Goal: Task Accomplishment & Management: Use online tool/utility

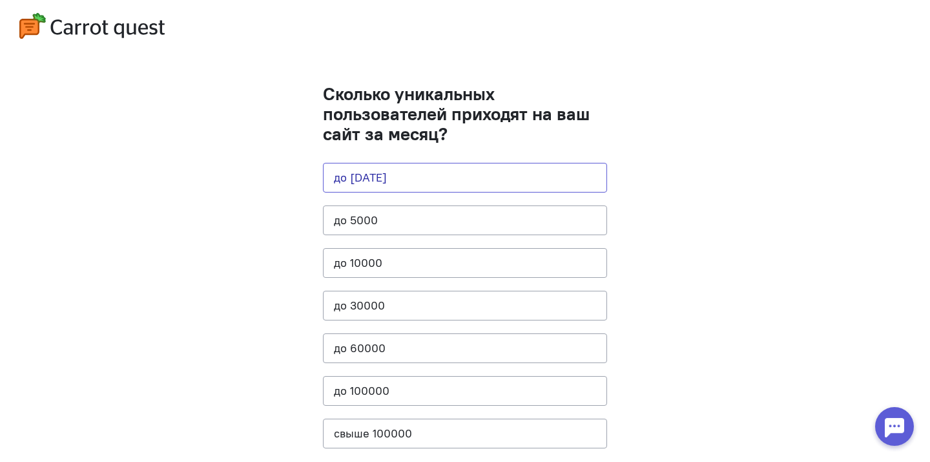
click at [427, 178] on button "до [DATE]" at bounding box center [465, 178] width 284 height 30
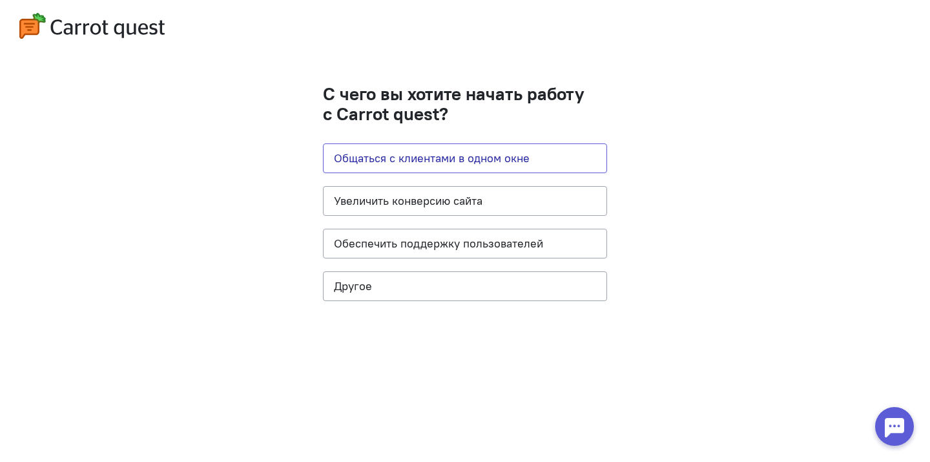
click at [418, 147] on button "Общаться с клиентами в одном окне" at bounding box center [465, 158] width 284 height 30
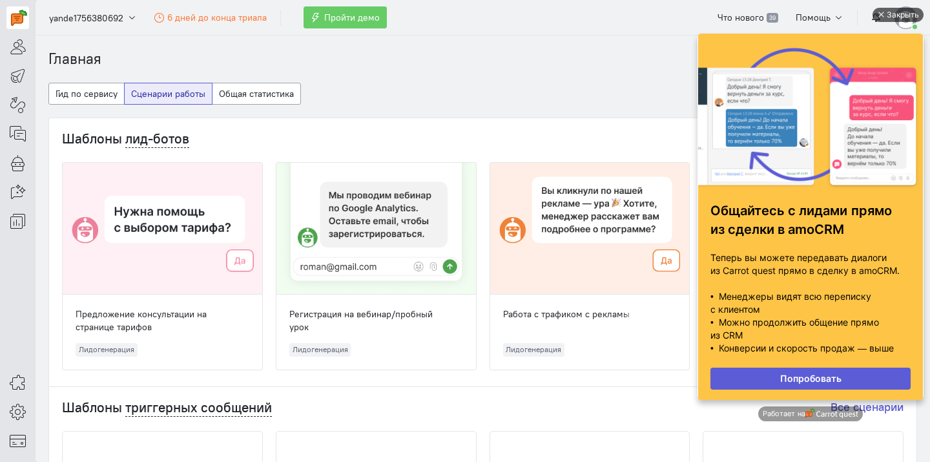
click at [889, 14] on div "Закрыть" at bounding box center [902, 15] width 32 height 14
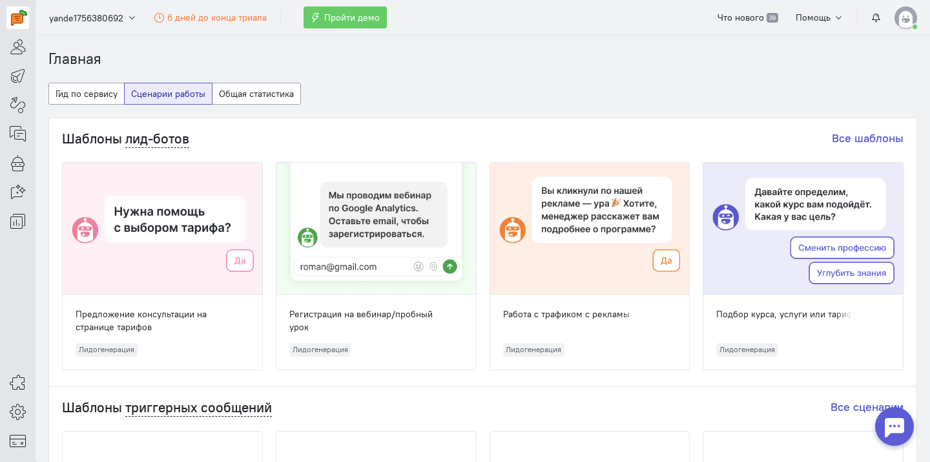
click at [879, 423] on div at bounding box center [894, 426] width 39 height 39
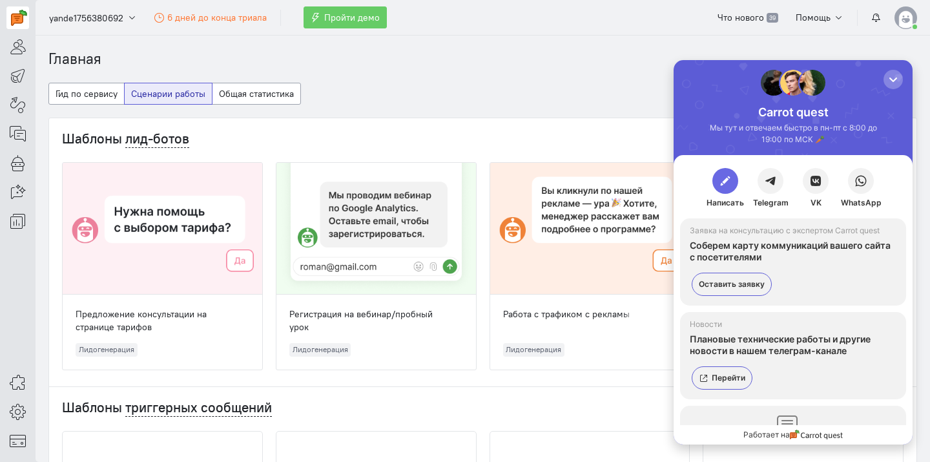
click at [725, 179] on span "button" at bounding box center [725, 180] width 13 height 13
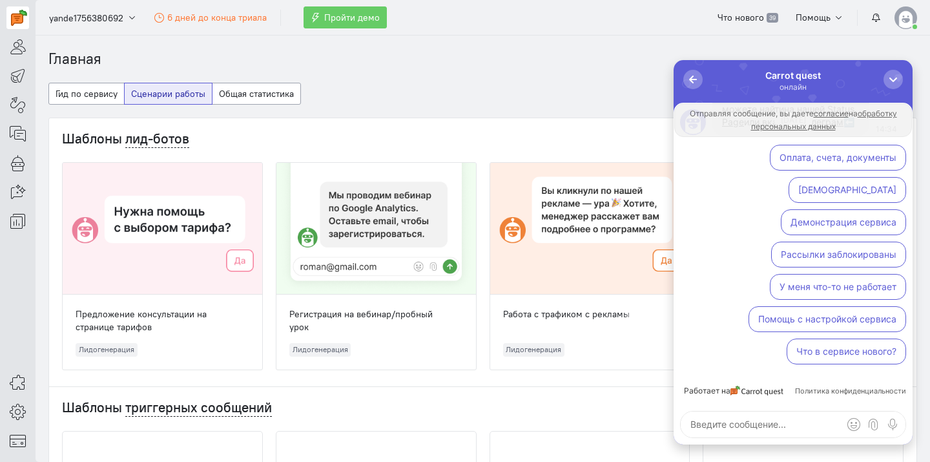
click at [760, 421] on textarea at bounding box center [792, 424] width 225 height 26
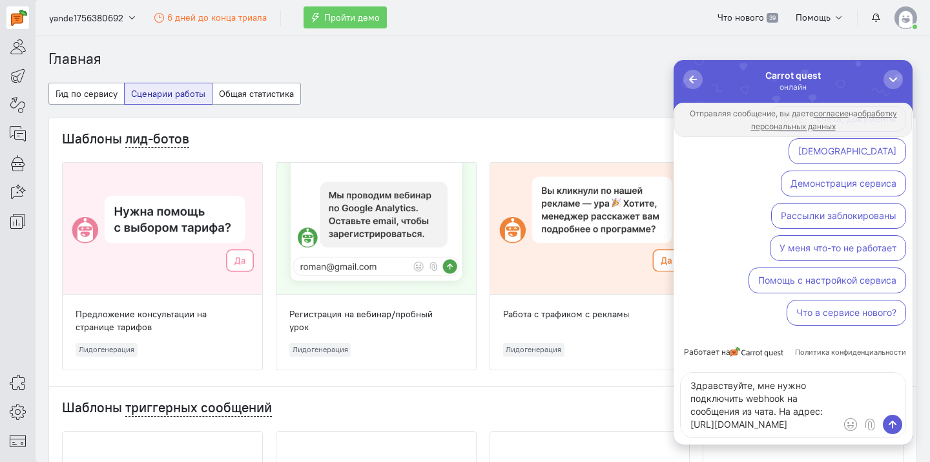
scroll to position [26, 0]
type textarea "Здравствуйте, мне нужно подключить webhook на сообщения из чата. На адрес: [URL…"
click at [890, 424] on span "submit" at bounding box center [892, 424] width 13 height 13
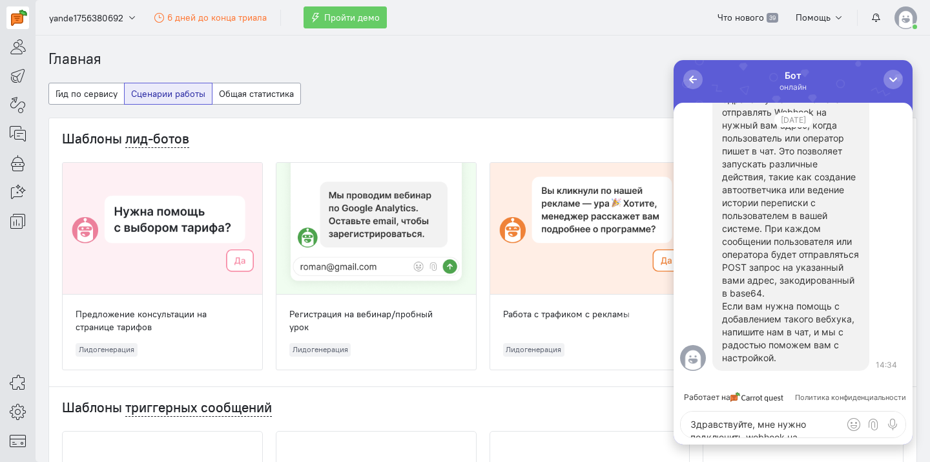
scroll to position [0, 0]
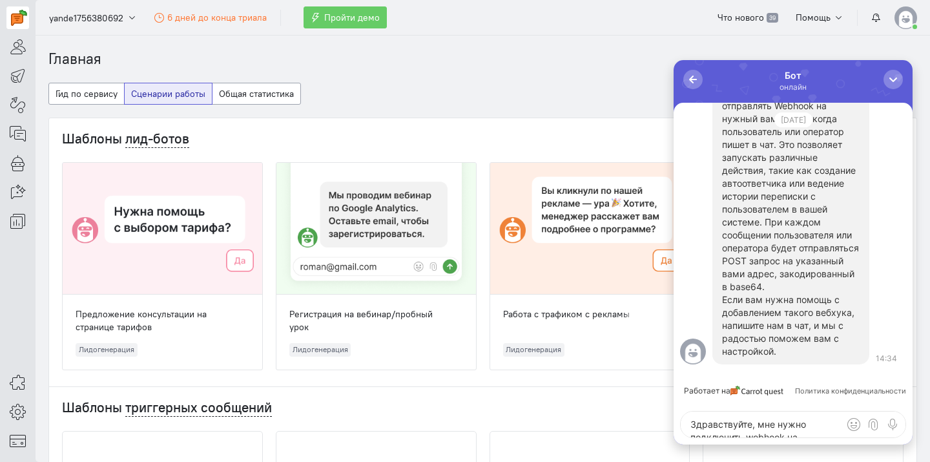
click at [765, 420] on textarea "Здравствуйте, мне нужно подключить webhook на сообщения из чата. На адрес: [URL…" at bounding box center [792, 424] width 225 height 26
type textarea "Y"
type textarea "Нужно добавить"
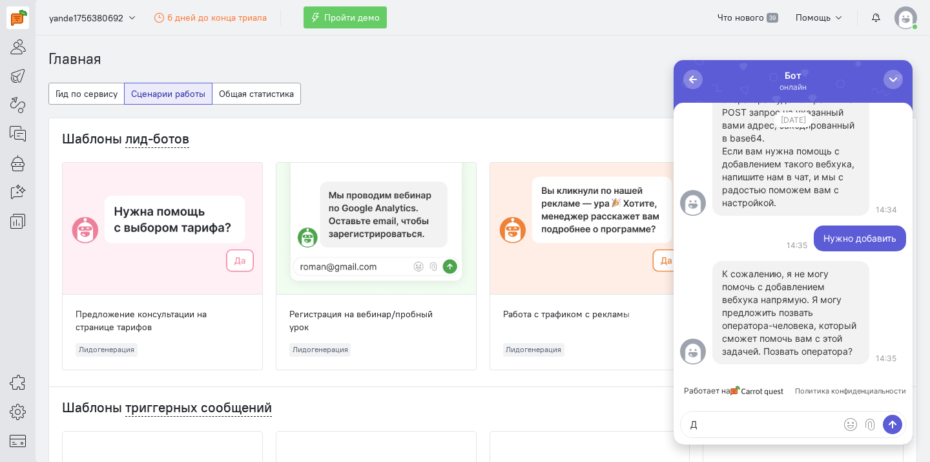
type textarea "Да"
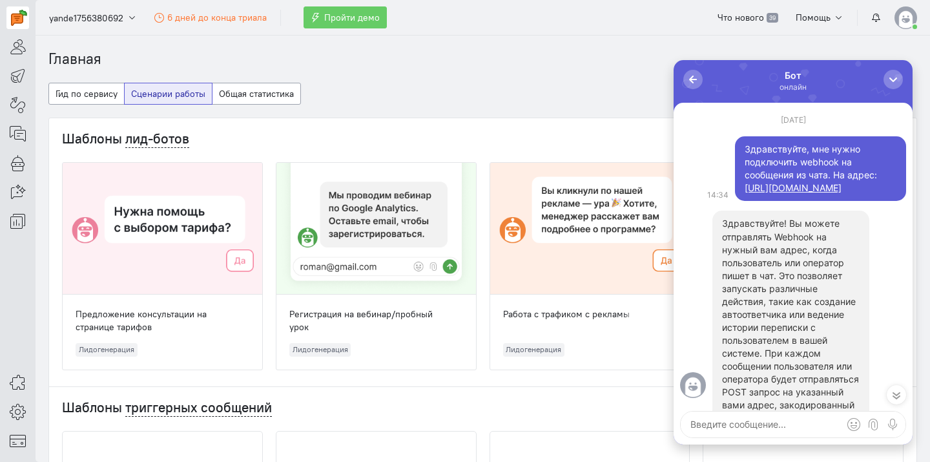
scroll to position [1, 0]
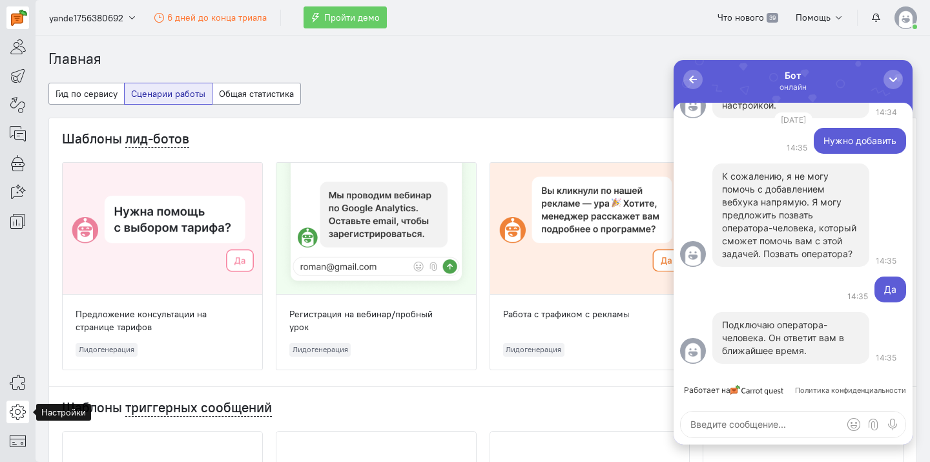
click at [26, 415] on link at bounding box center [17, 411] width 23 height 23
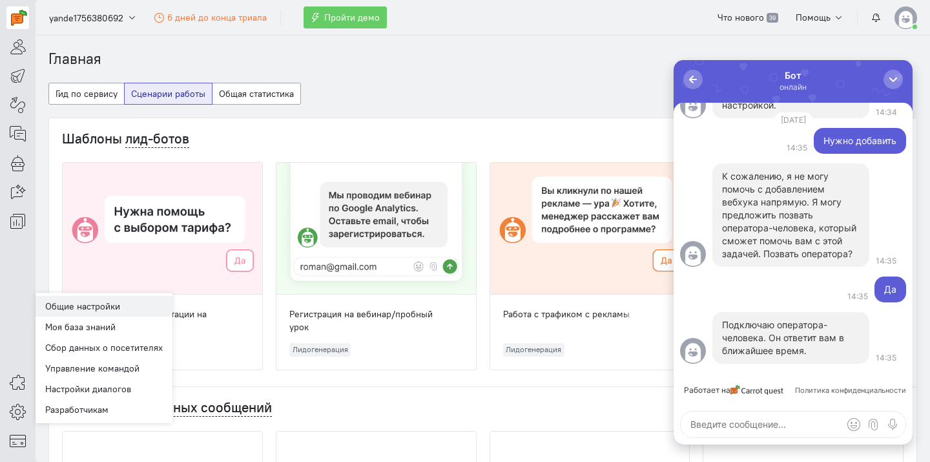
click at [105, 308] on link "Общие настройки" at bounding box center [104, 306] width 137 height 21
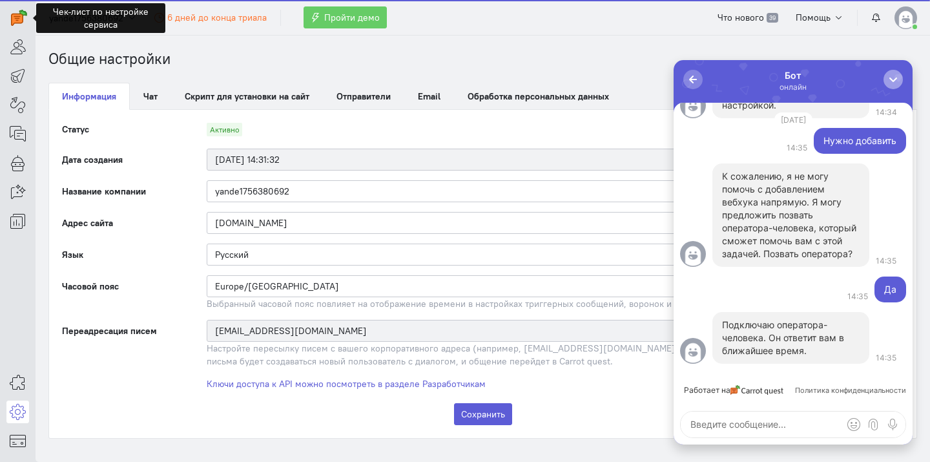
click at [895, 71] on button "button" at bounding box center [892, 79] width 19 height 19
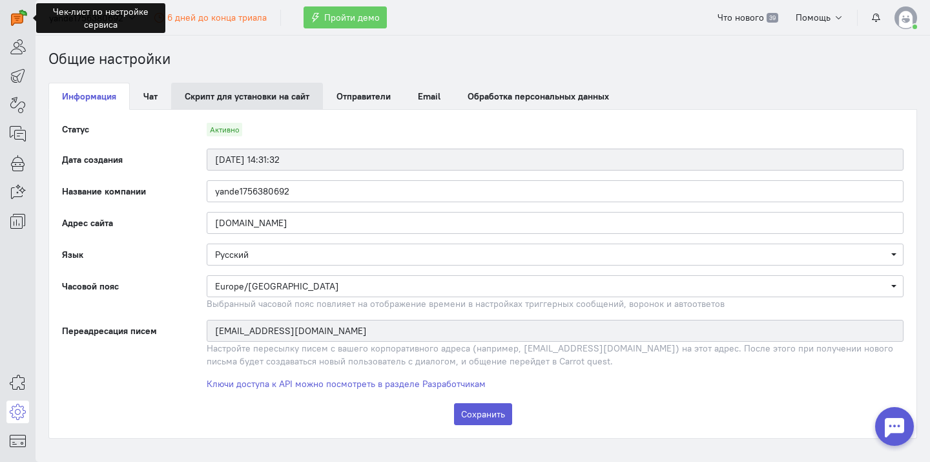
click at [285, 100] on link "Скрипт для установки на сайт" at bounding box center [247, 96] width 152 height 27
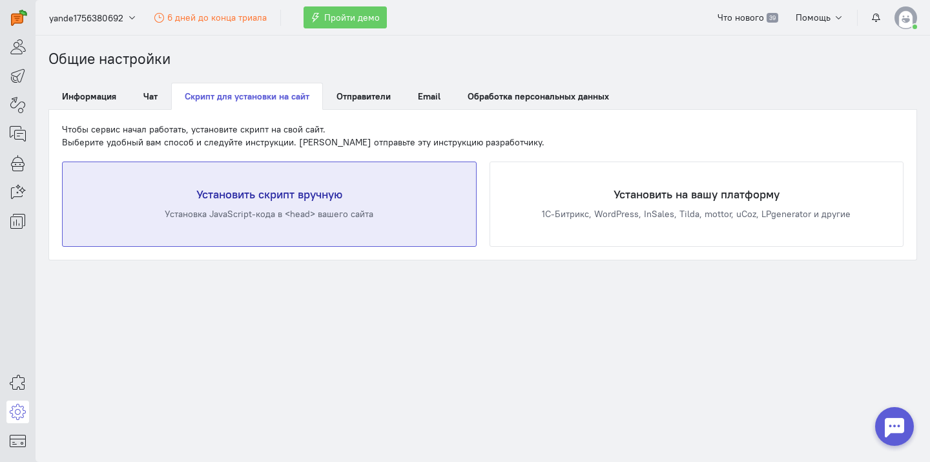
click at [274, 204] on div "Установить скрипт вручную Установка JavaScript-кода в <head> вашего сайта" at bounding box center [269, 204] width 413 height 84
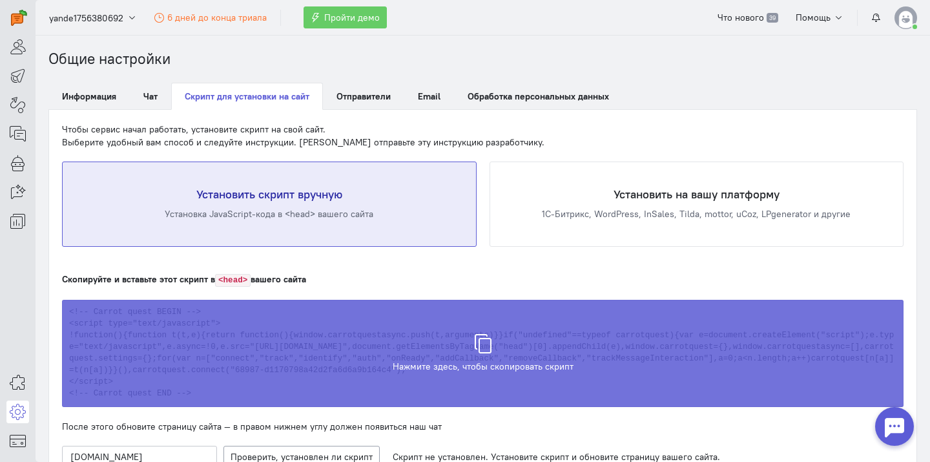
click at [430, 376] on div "Скрипт скопирован в буфер обмена" at bounding box center [482, 346] width 841 height 107
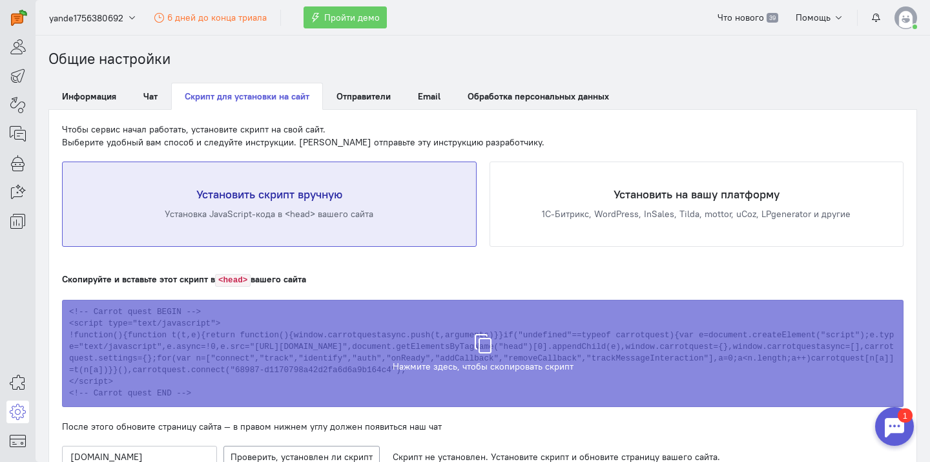
click at [889, 421] on div at bounding box center [894, 426] width 39 height 39
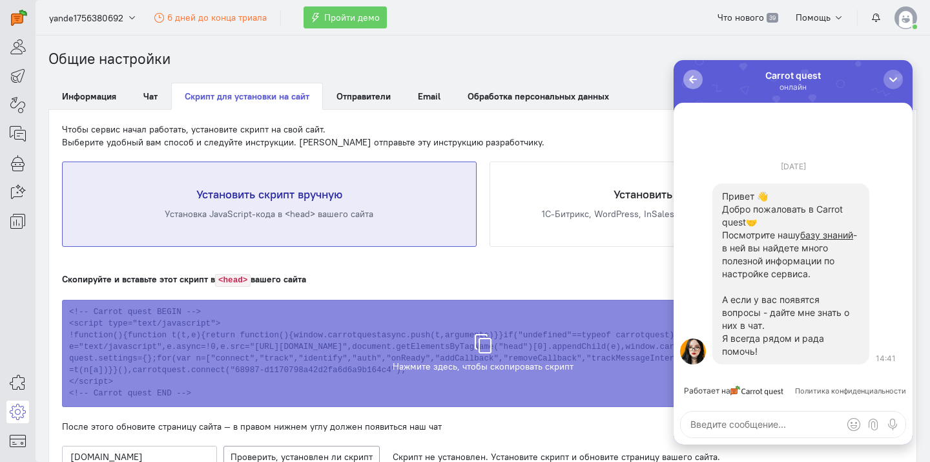
click at [693, 76] on div "button" at bounding box center [692, 79] width 13 height 13
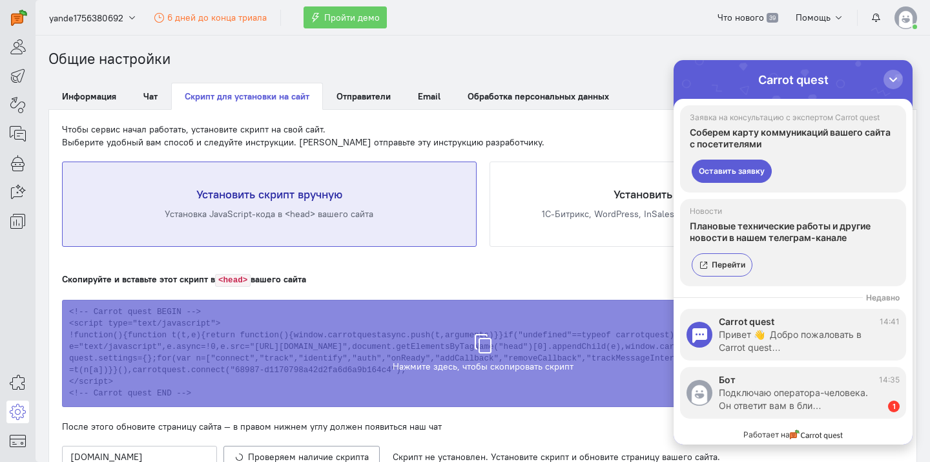
scroll to position [57, 0]
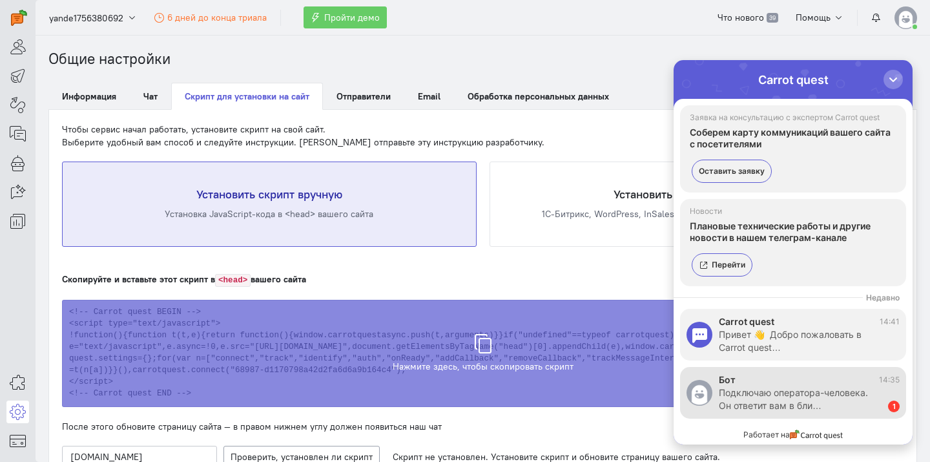
click at [766, 387] on div "Подключаю оператора-человека. Он ответит вам в бли…" at bounding box center [797, 399] width 156 height 26
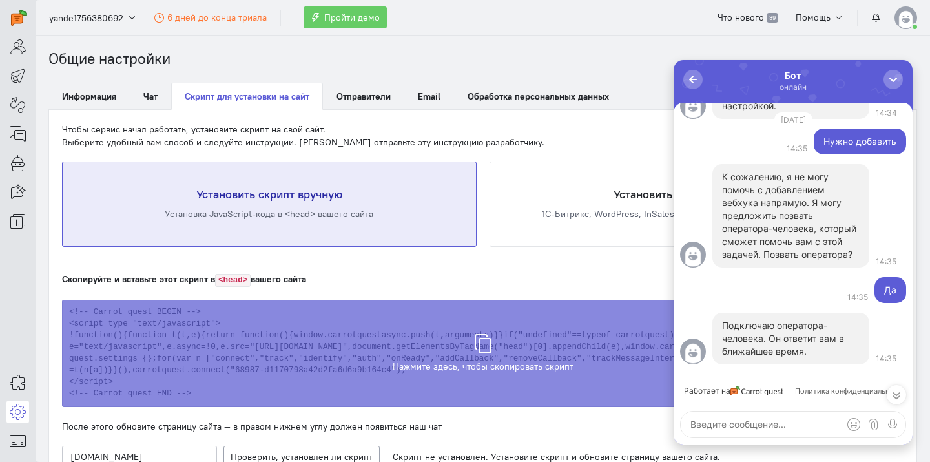
scroll to position [-402, 0]
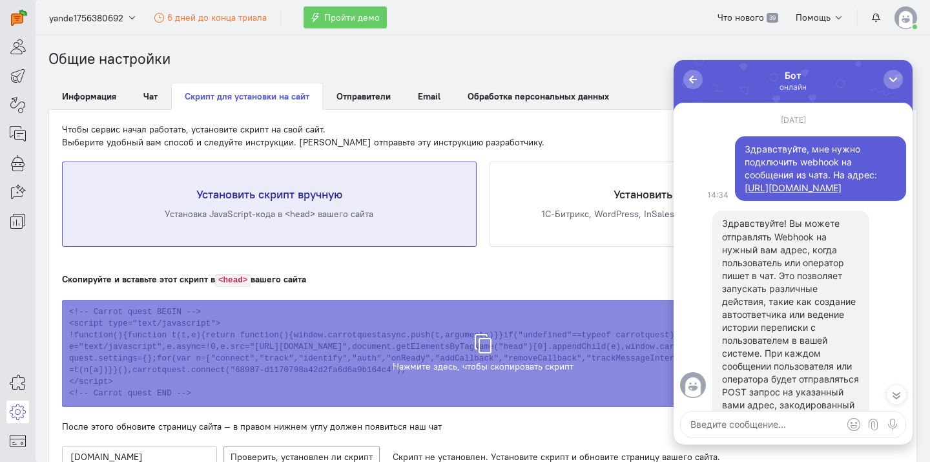
click at [812, 152] on div "Здравствуйте, мне нужно подключить webhook на сообщения из чата. На адрес: [URL…" at bounding box center [820, 169] width 152 height 52
drag, startPoint x: 746, startPoint y: 150, endPoint x: 834, endPoint y: 220, distance: 113.0
click at [834, 194] on div "Здравствуйте, мне нужно подключить webhook на сообщения из чата. На адрес: [URL…" at bounding box center [820, 169] width 152 height 52
copy div "Здравствуйте, мне нужно подключить webhook на сообщения из чата. На адрес: [URL…"
click at [688, 84] on div "button" at bounding box center [692, 79] width 13 height 13
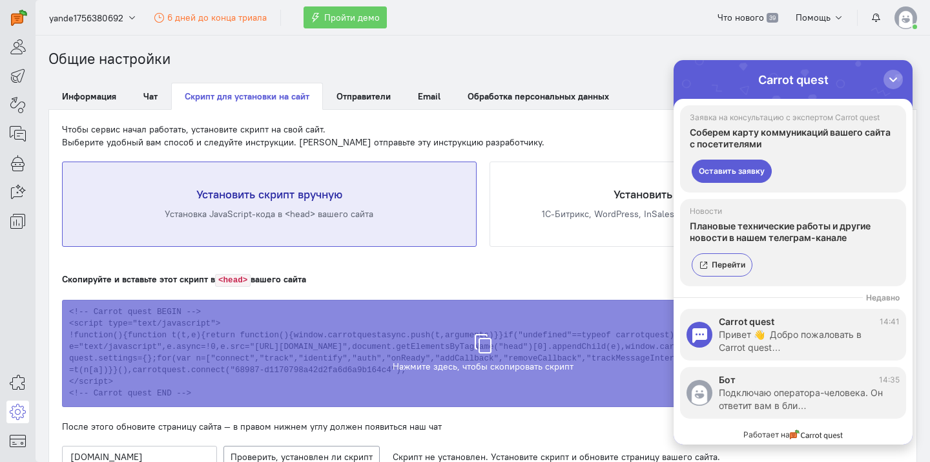
scroll to position [57, 0]
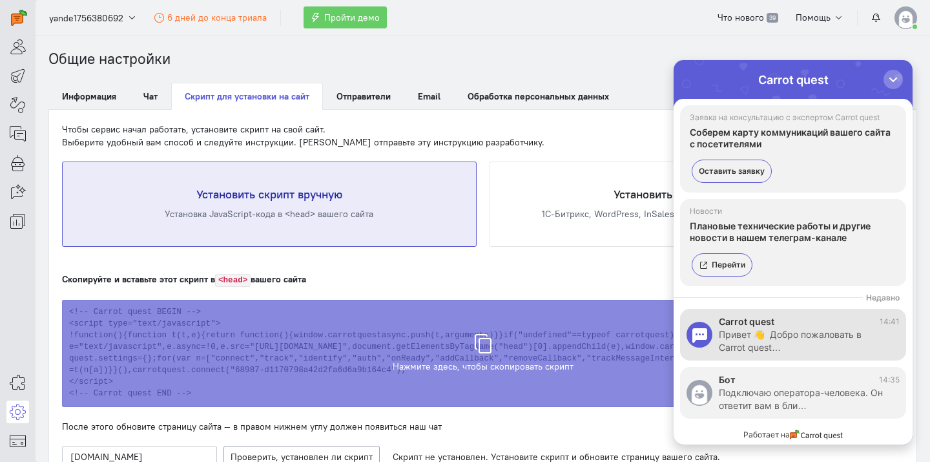
click at [753, 343] on div "Привет 👋 Добро пожаловать в Carrot quest…" at bounding box center [803, 341] width 168 height 26
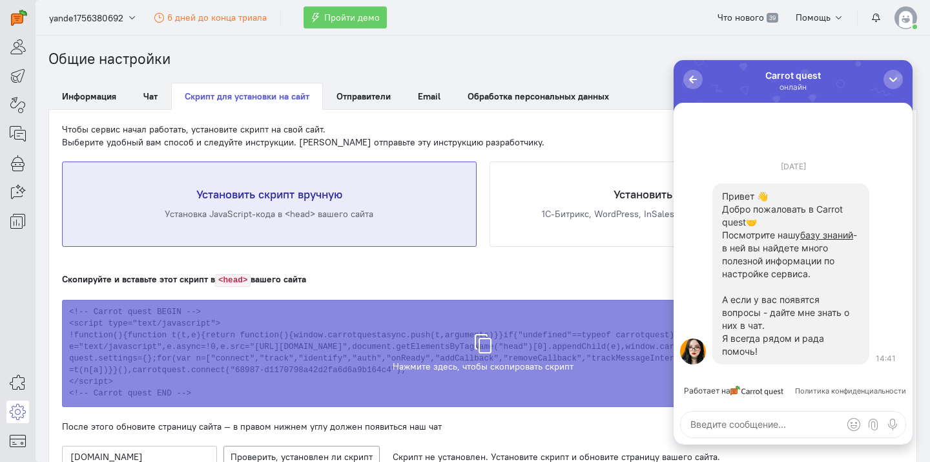
click at [731, 425] on textarea at bounding box center [792, 424] width 225 height 26
type textarea "Здравствуйте, мне нужно подключить webhook на сообщения из чата. На адрес: [URL…"
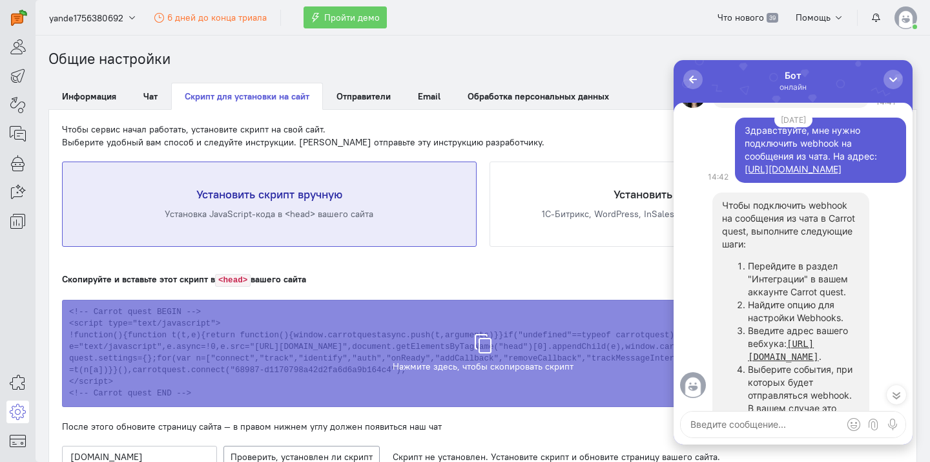
scroll to position [-273, 0]
click at [694, 80] on div "button" at bounding box center [692, 79] width 13 height 13
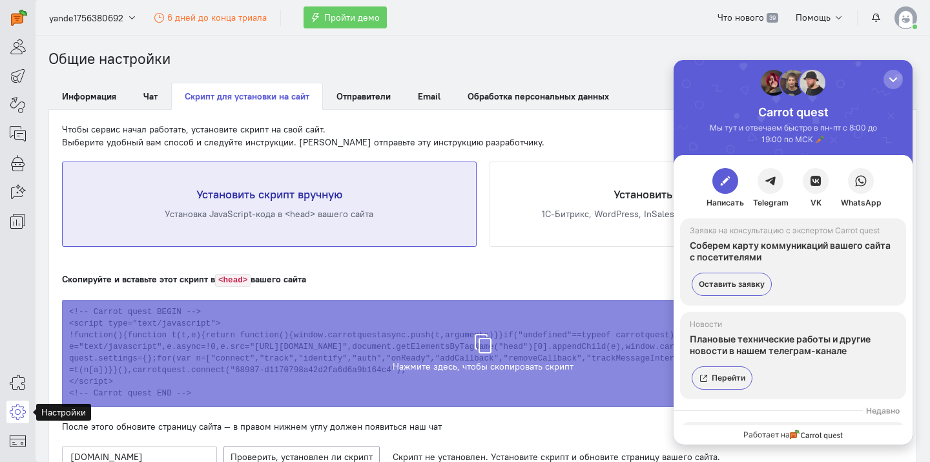
click at [17, 411] on icon at bounding box center [18, 411] width 16 height 15
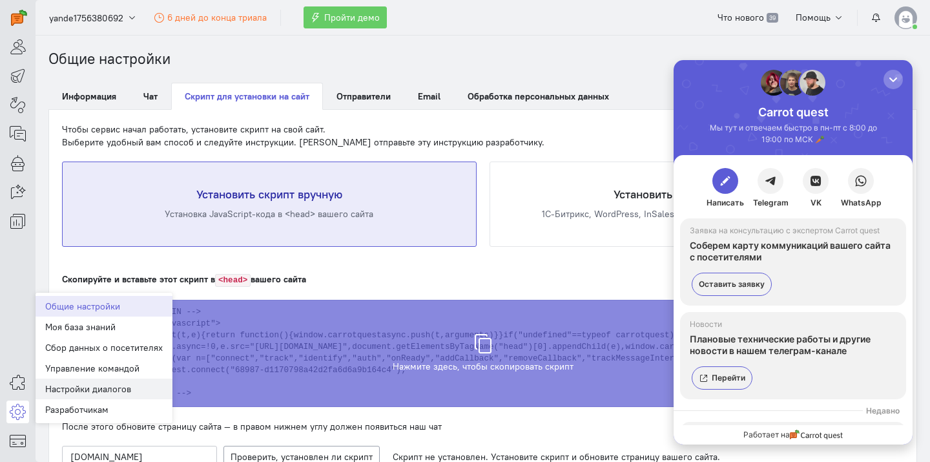
click at [73, 386] on link "Настройки диалогов New" at bounding box center [104, 388] width 137 height 21
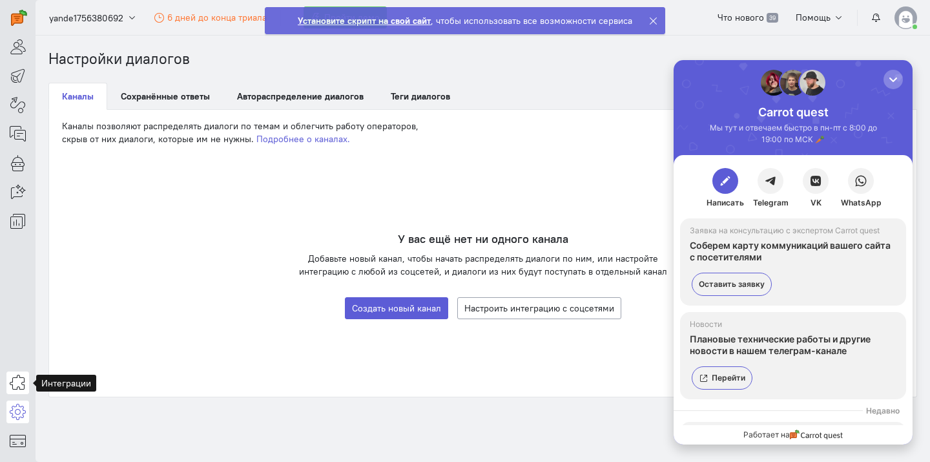
click at [13, 378] on icon at bounding box center [18, 381] width 16 height 15
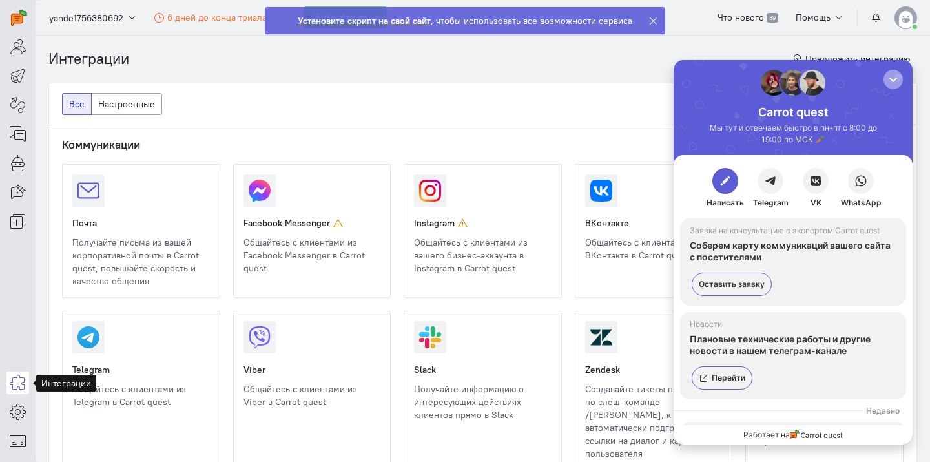
click at [891, 75] on div "button" at bounding box center [892, 79] width 13 height 13
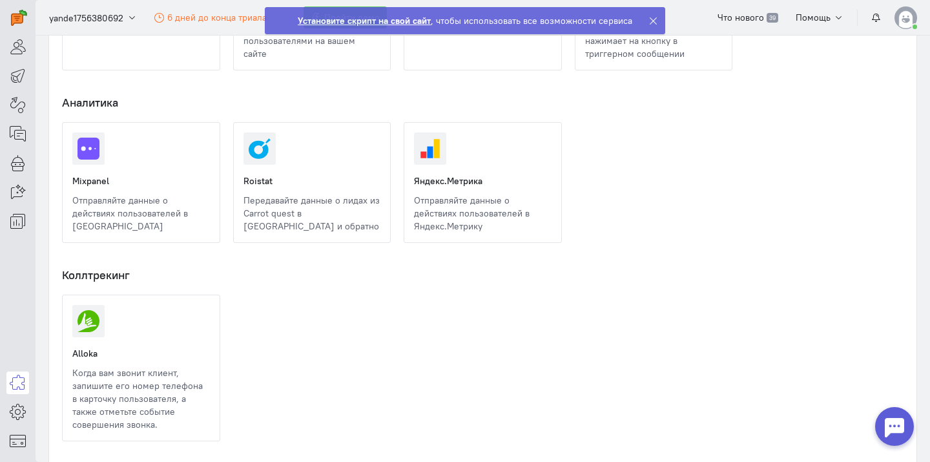
scroll to position [1561, 0]
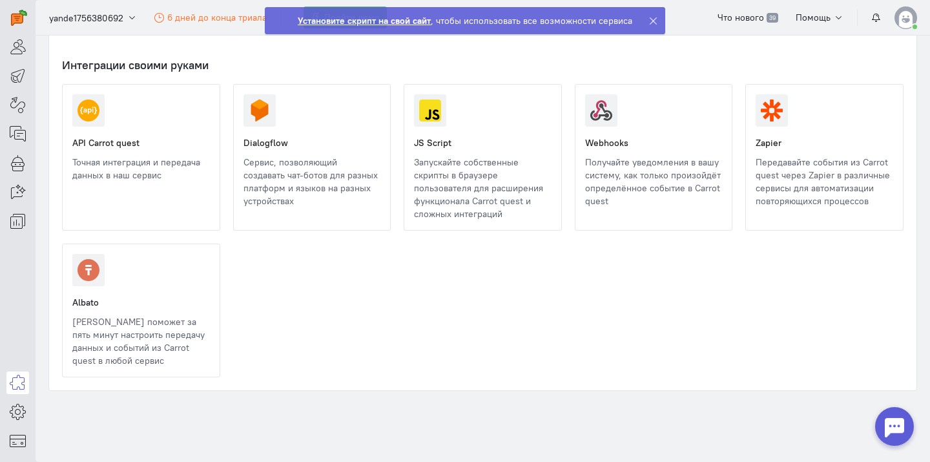
click at [585, 207] on link at bounding box center [585, 207] width 0 height 0
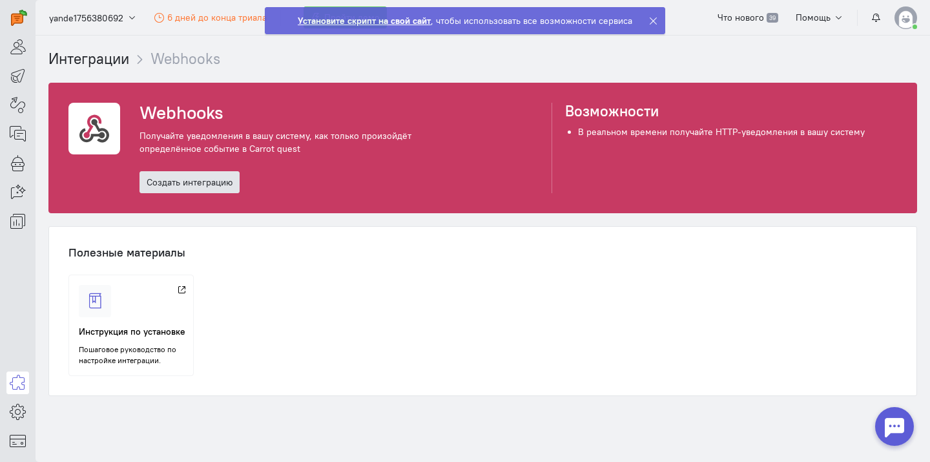
click at [206, 185] on link "Создать интеграцию" at bounding box center [189, 182] width 100 height 22
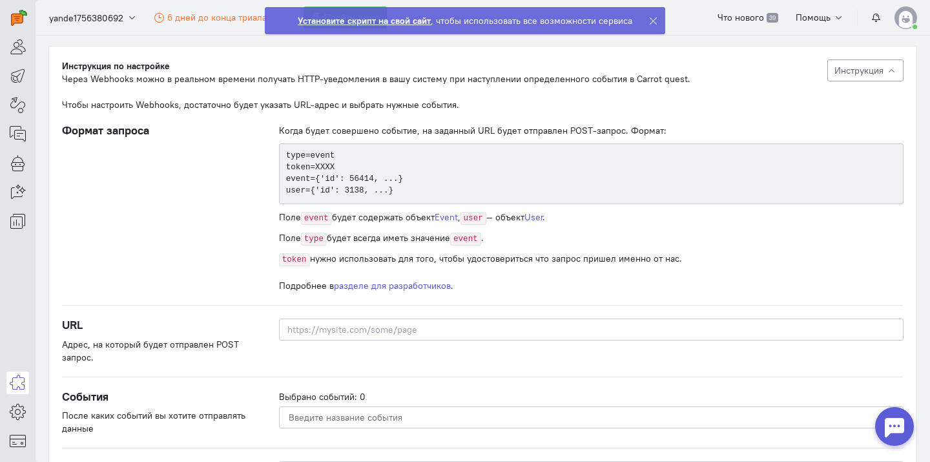
scroll to position [219, 0]
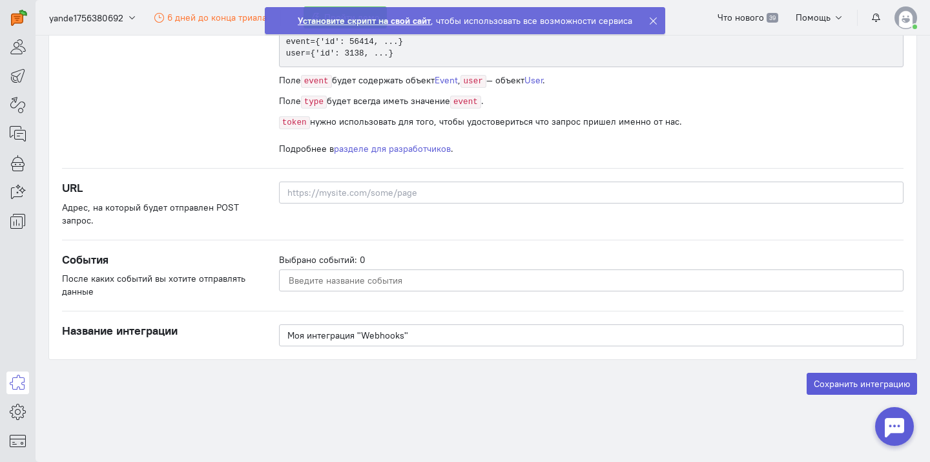
click at [383, 276] on input "Select box" at bounding box center [590, 280] width 606 height 14
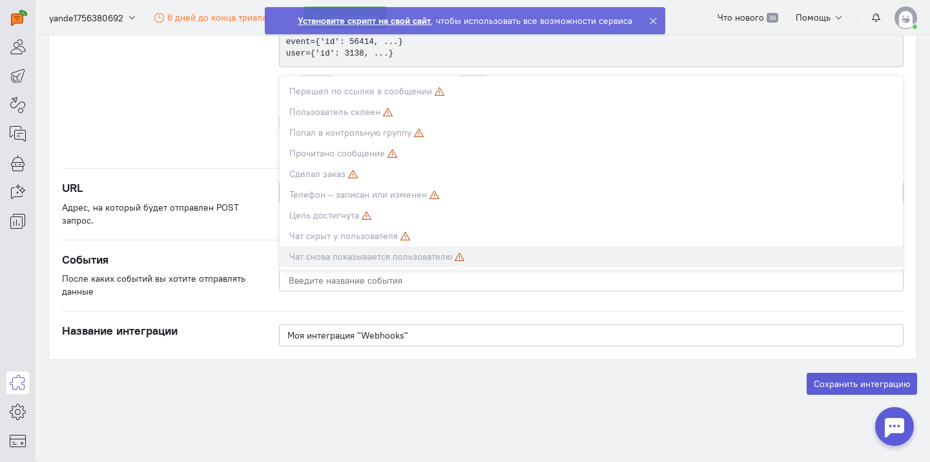
scroll to position [232, 0]
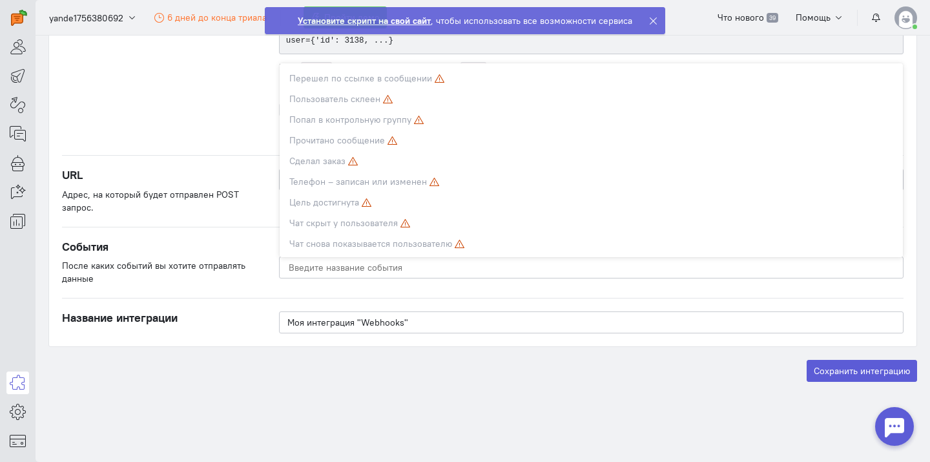
click at [215, 131] on div "Формат запроса" at bounding box center [157, 58] width 217 height 168
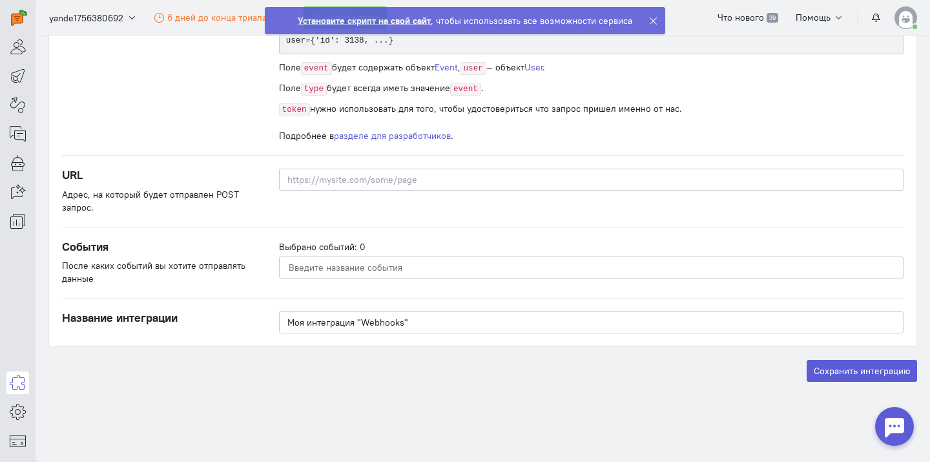
click at [893, 431] on div at bounding box center [894, 426] width 39 height 39
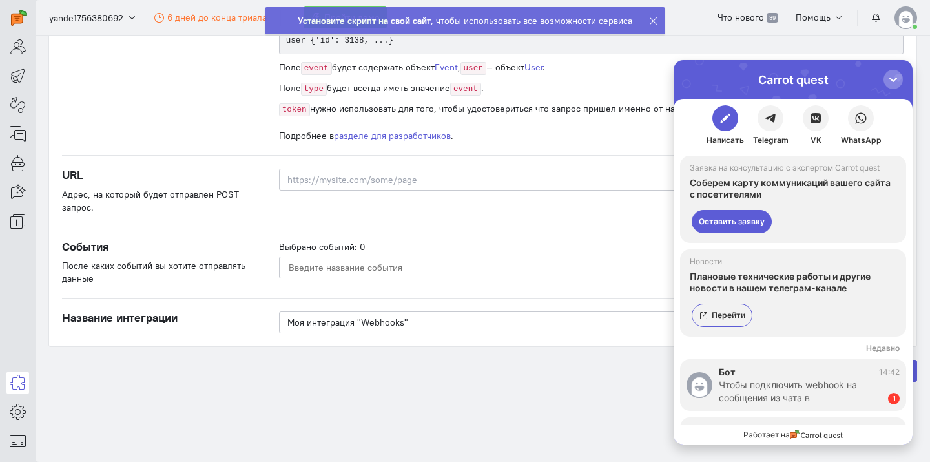
scroll to position [57, 0]
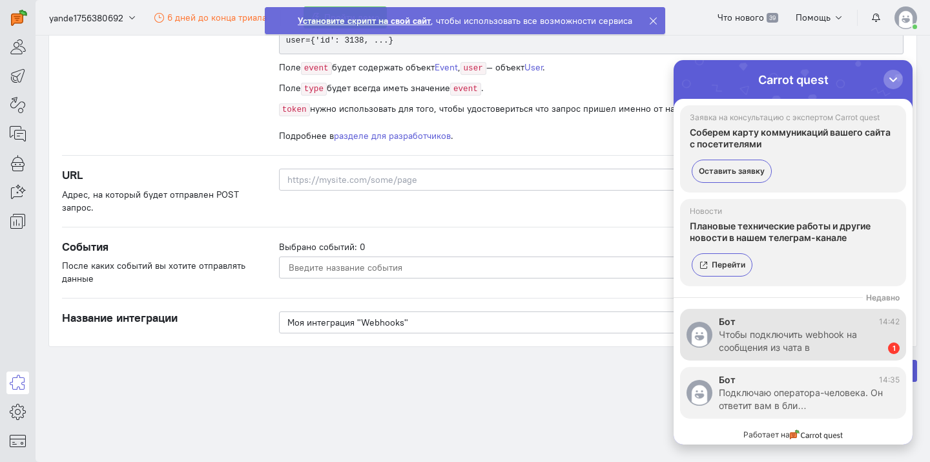
click at [782, 329] on div "Чтобы подключить webhook на сообщения из чата в [GEOGRAPHIC_DATA]…" at bounding box center [797, 341] width 156 height 26
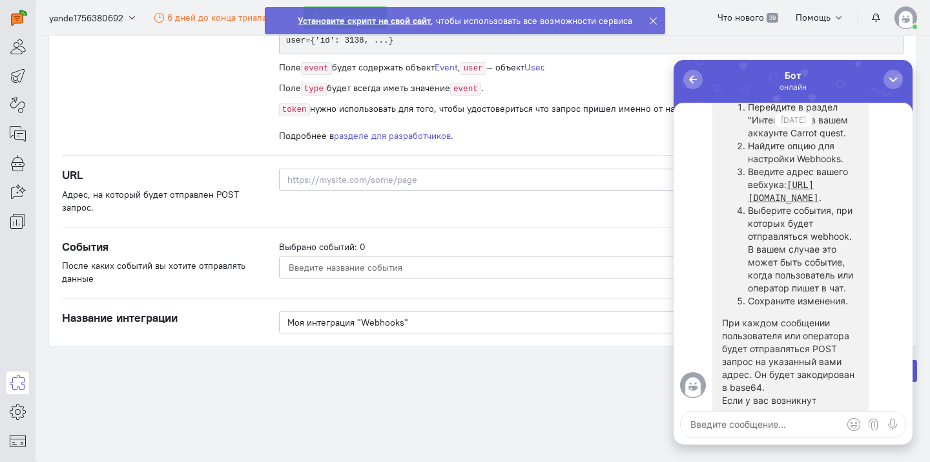
scroll to position [-143, 0]
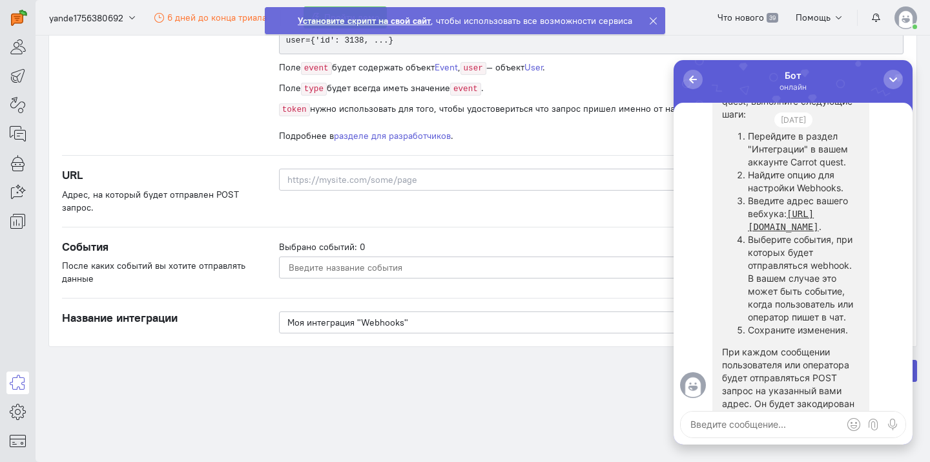
drag, startPoint x: 787, startPoint y: 176, endPoint x: 788, endPoint y: 245, distance: 68.4
click at [789, 241] on ol "Перейдите в раздел "Интеграции" в вашем аккаунте Carrot quest. Найдите опцию дл…" at bounding box center [791, 233] width 138 height 207
drag, startPoint x: 794, startPoint y: 227, endPoint x: 788, endPoint y: 176, distance: 51.3
click at [788, 194] on li "Введите адрес вашего вебхука: [URL][DOMAIN_NAME] ." at bounding box center [804, 213] width 112 height 39
copy li "[URL][DOMAIN_NAME] ."
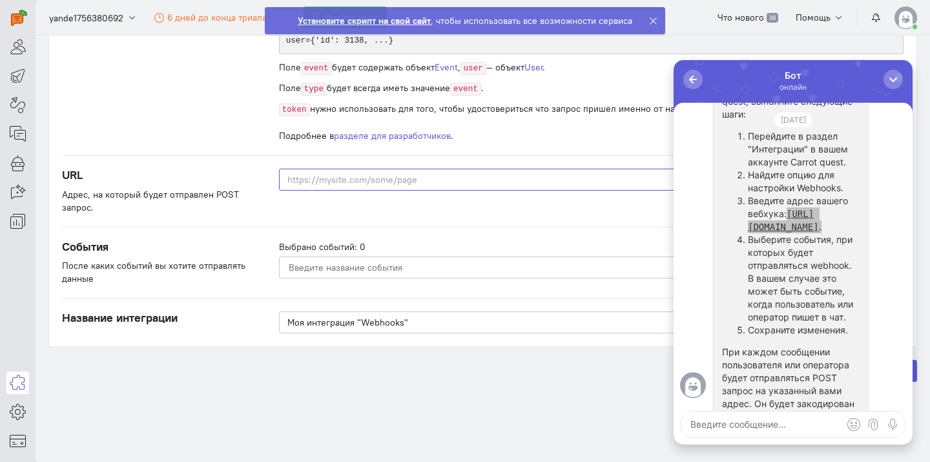
click at [422, 178] on input at bounding box center [591, 180] width 624 height 22
paste input "[URL][DOMAIN_NAME]."
click at [413, 196] on div "[URL][DOMAIN_NAME]." at bounding box center [591, 191] width 650 height 45
click at [569, 177] on input "[URL][DOMAIN_NAME]." at bounding box center [591, 180] width 624 height 22
type input "[URL][DOMAIN_NAME]"
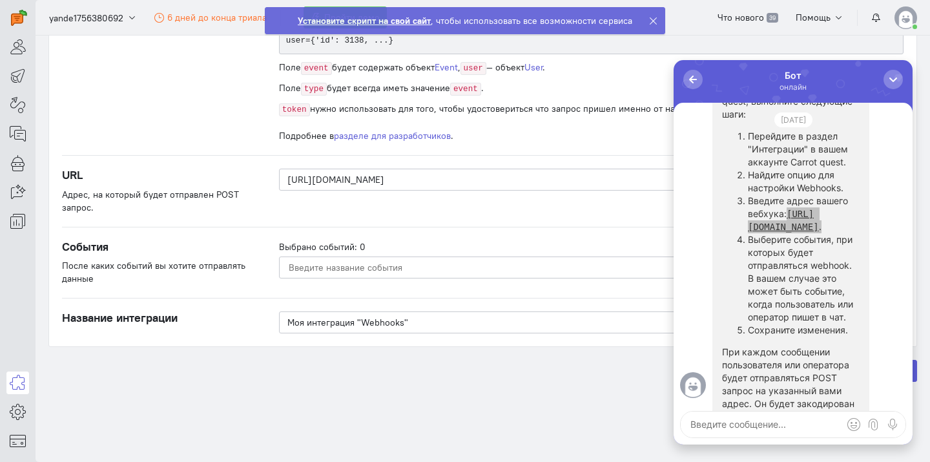
click at [379, 264] on input "Select box" at bounding box center [590, 267] width 606 height 14
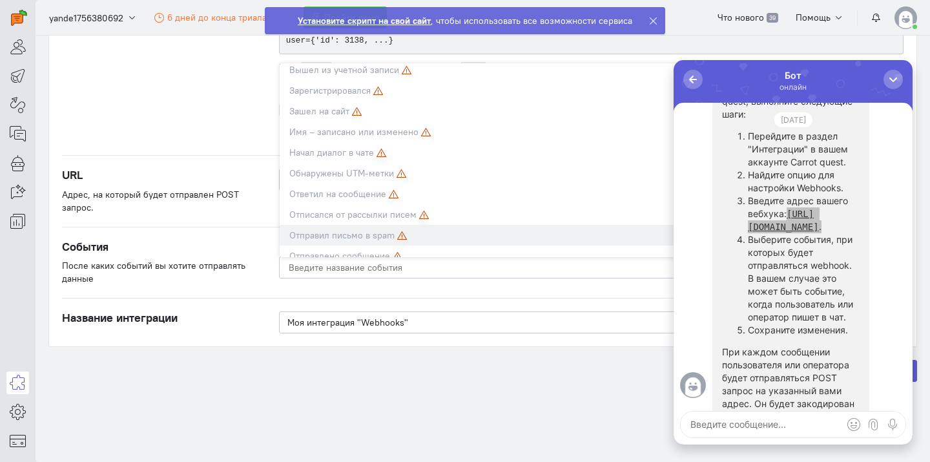
scroll to position [128, 0]
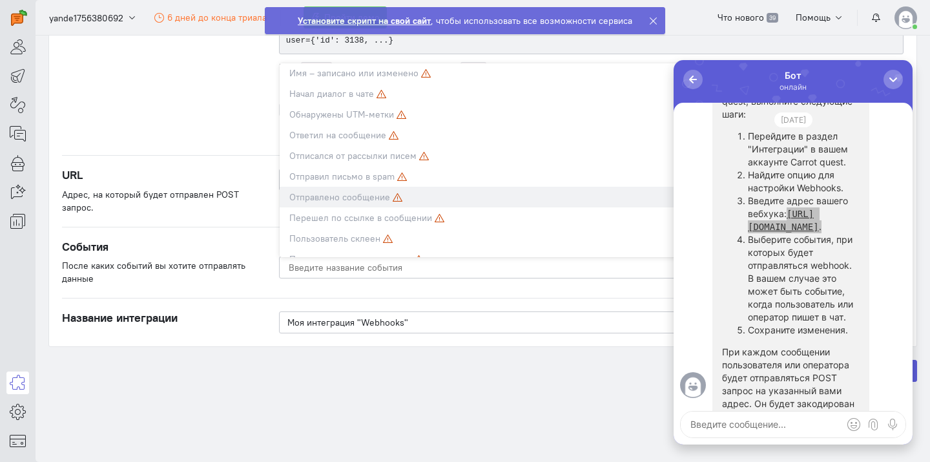
click at [352, 194] on span "Отправлено сообщение" at bounding box center [339, 197] width 101 height 12
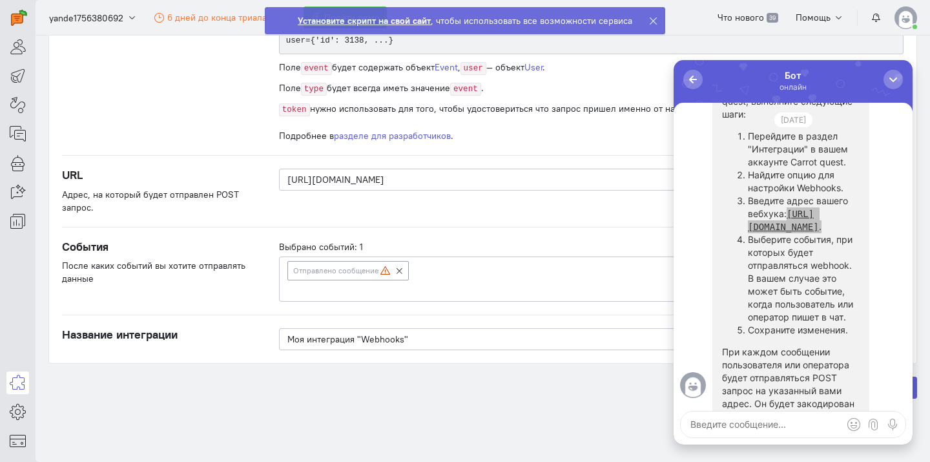
click at [411, 396] on section "Интеграции Webhooks Создание интеграции Webhooks Получайте уведомления в вашу с…" at bounding box center [483, 249] width 894 height 426
click at [891, 85] on div "button" at bounding box center [892, 79] width 13 height 13
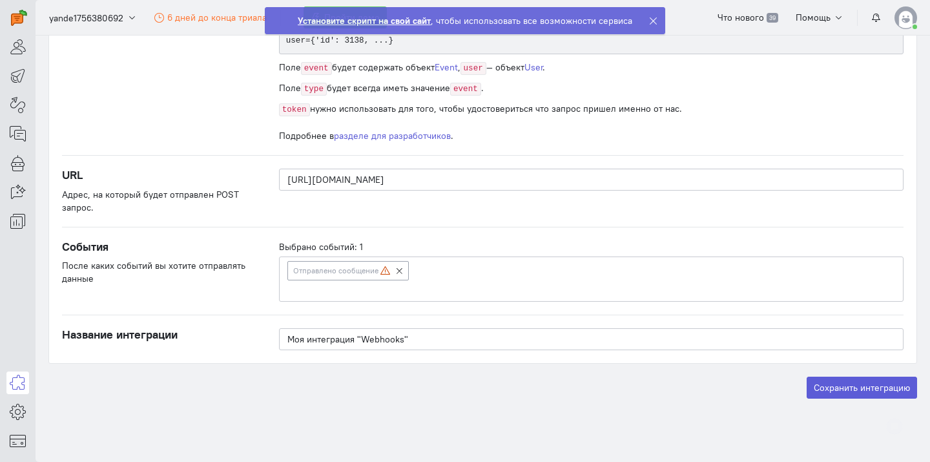
scroll to position [0, 0]
click at [868, 392] on label "Сохранить интеграцию" at bounding box center [861, 387] width 110 height 22
click at [0, 0] on input "Сохранить интеграцию" at bounding box center [0, 0] width 0 height 0
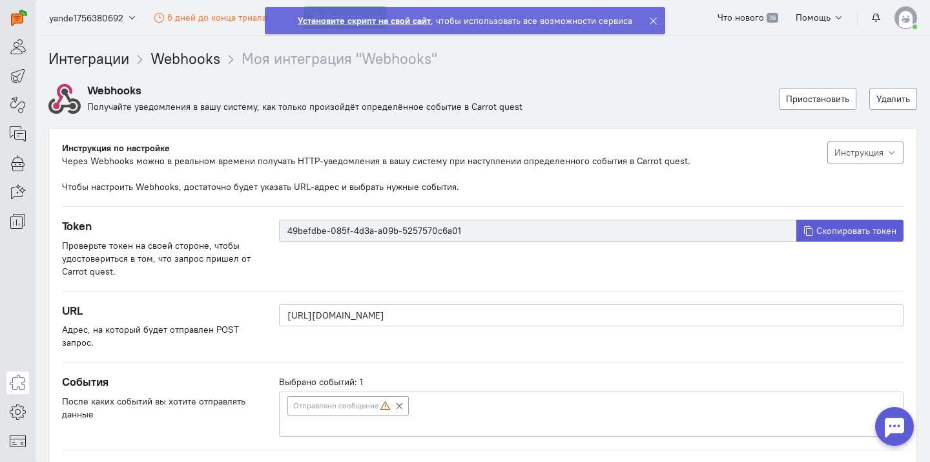
click at [863, 152] on span "Инструкция" at bounding box center [858, 153] width 49 height 12
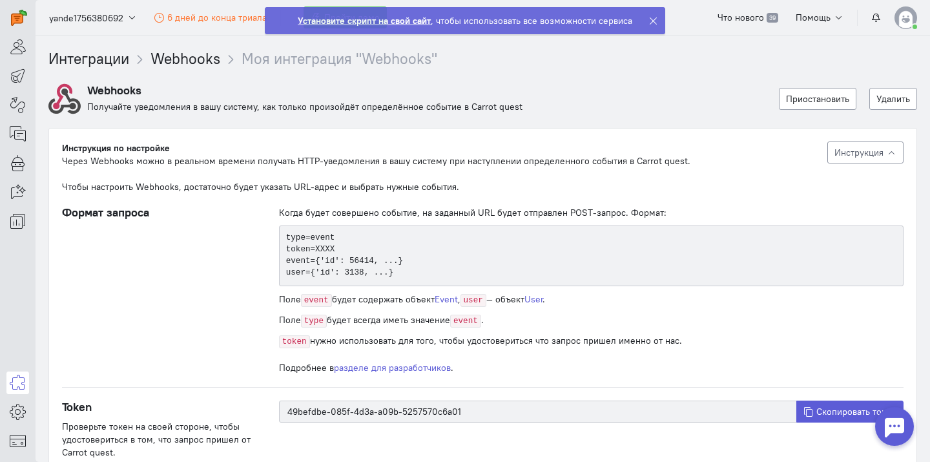
click at [863, 152] on span "Инструкция" at bounding box center [858, 153] width 49 height 12
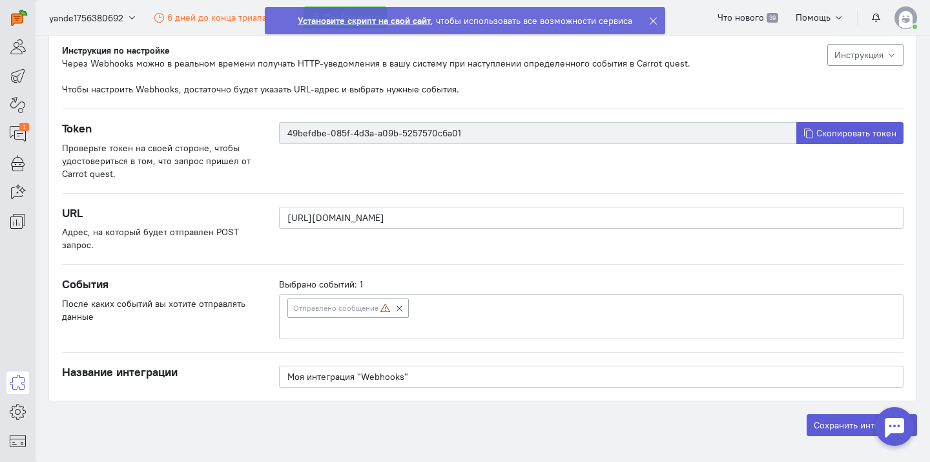
scroll to position [156, 0]
